Goal: Find specific page/section: Find specific page/section

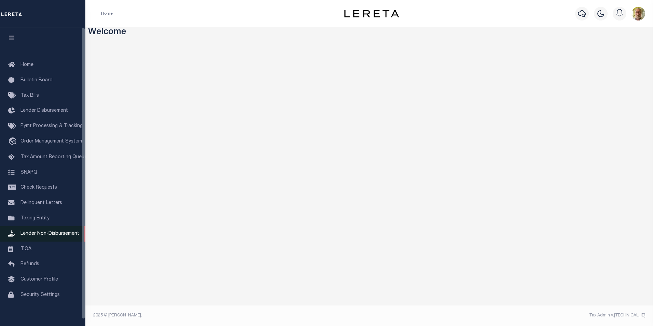
click at [56, 236] on span "Lender Non-Disbursement" at bounding box center [49, 233] width 59 height 5
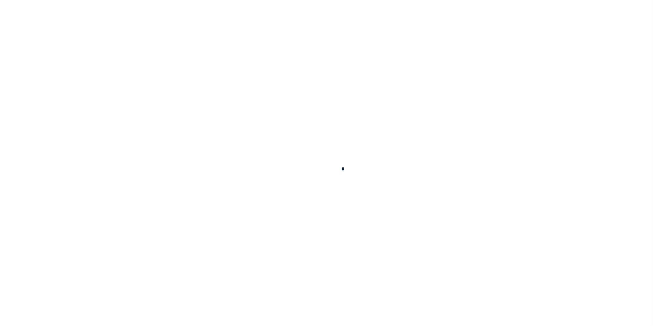
select select
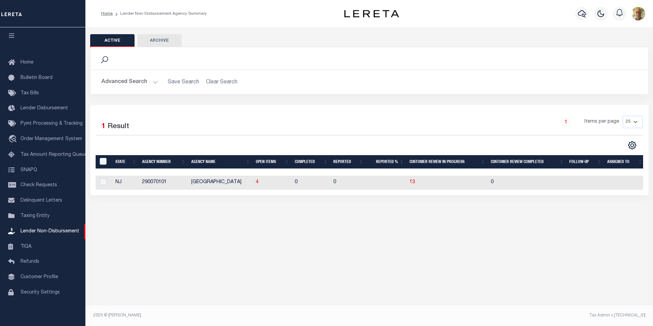
click at [154, 83] on button "Advanced Search" at bounding box center [129, 81] width 57 height 13
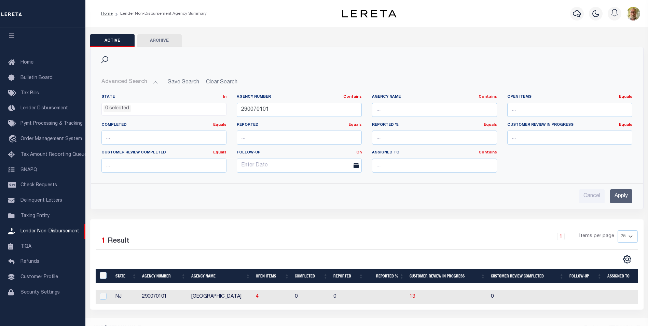
click at [623, 195] on input "Apply" at bounding box center [621, 196] width 22 height 14
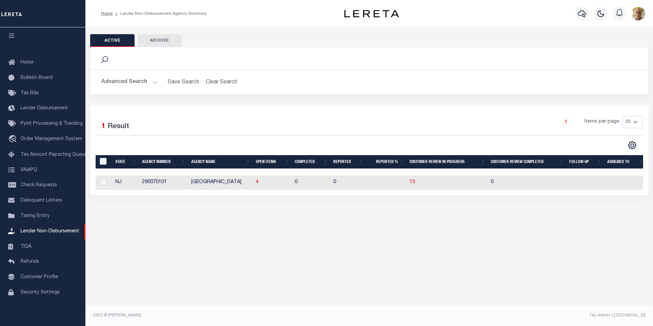
click at [267, 161] on th "Open Items" at bounding box center [272, 162] width 39 height 14
click at [263, 160] on th "Open Items" at bounding box center [272, 162] width 39 height 14
click at [323, 268] on div "Active Archive Search Advanced Search Save Search Clear Search In In AK AL AR AZ" at bounding box center [368, 173] width 567 height 293
